Goal: Task Accomplishment & Management: Manage account settings

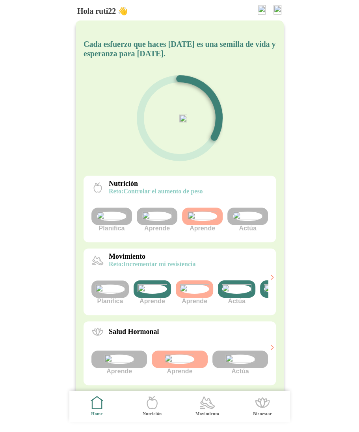
click at [233, 294] on img at bounding box center [237, 288] width 30 height 9
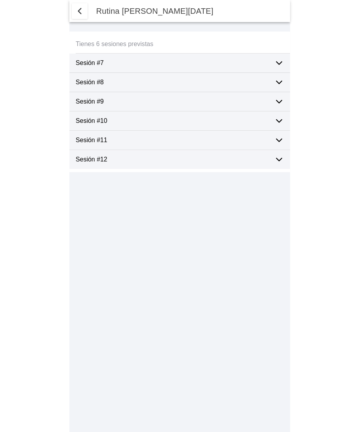
click at [211, 98] on ion-label "Sesión #9" at bounding box center [172, 101] width 192 height 7
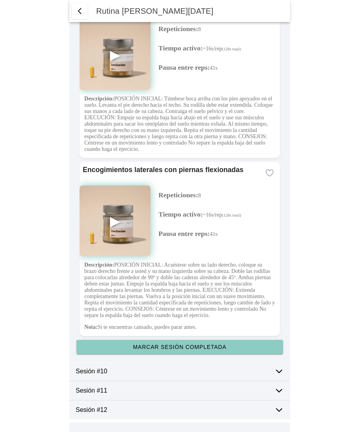
scroll to position [2125, 0]
click at [0, 0] on slot "Marcar sesión completada" at bounding box center [0, 0] width 0 height 0
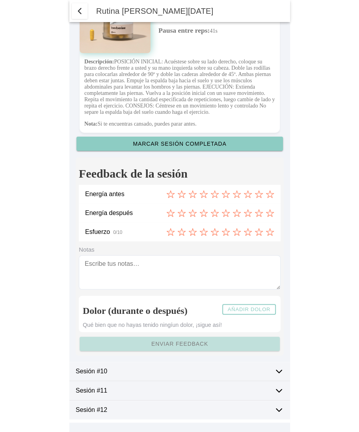
scroll to position [2329, 0]
click at [170, 197] on icon at bounding box center [170, 194] width 9 height 9
click at [271, 214] on icon at bounding box center [269, 212] width 7 height 7
click at [236, 234] on icon at bounding box center [236, 231] width 7 height 7
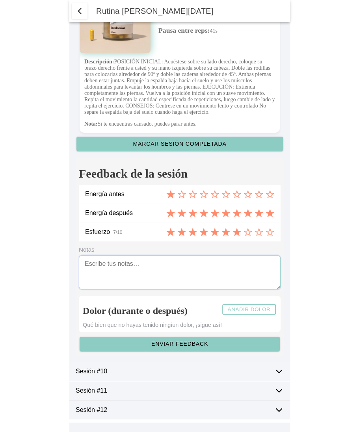
click at [202, 269] on textarea at bounding box center [180, 272] width 202 height 34
click at [0, 0] on slot "Añadir dolor" at bounding box center [0, 0] width 0 height 0
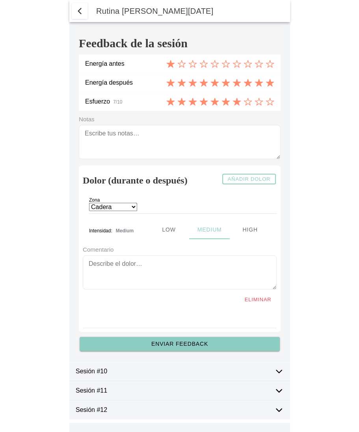
scroll to position [2459, 0]
click at [0, 0] on slot "Eliminar" at bounding box center [0, 0] width 0 height 0
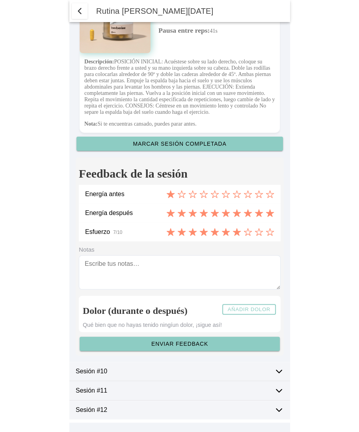
click at [0, 0] on slot "Enviar feedback" at bounding box center [0, 0] width 0 height 0
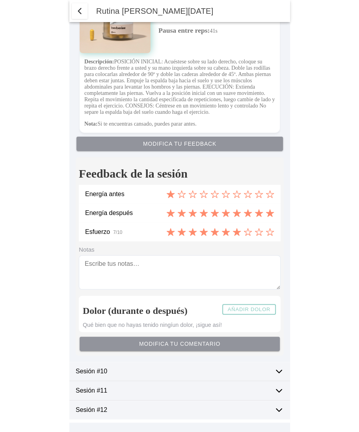
click at [82, 10] on span "button" at bounding box center [79, 10] width 9 height 9
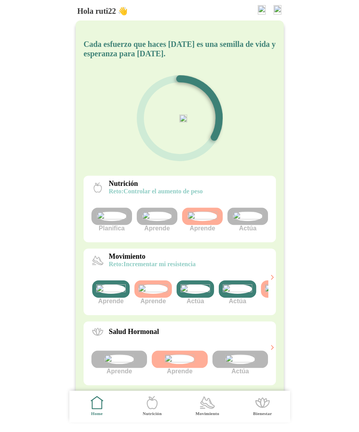
scroll to position [0, 72]
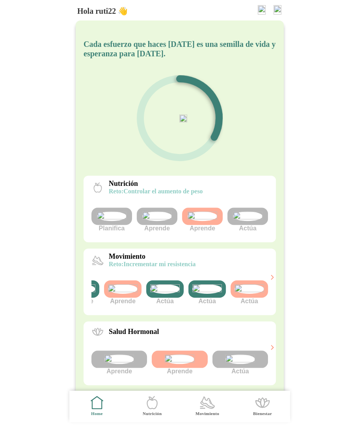
click at [208, 294] on img at bounding box center [207, 288] width 30 height 9
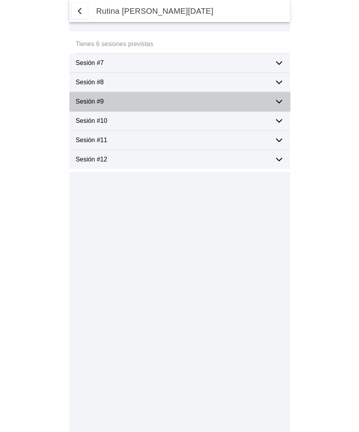
click at [205, 99] on ion-label "Sesión #9" at bounding box center [172, 101] width 192 height 7
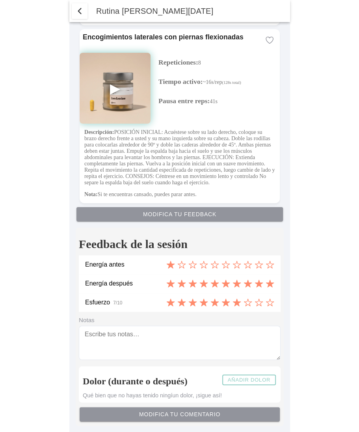
scroll to position [2329, 0]
